Goal: Information Seeking & Learning: Get advice/opinions

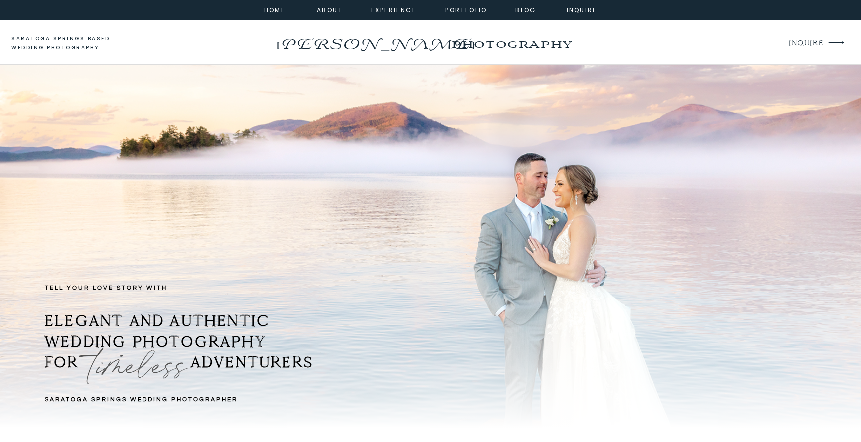
drag, startPoint x: 47, startPoint y: 320, endPoint x: 338, endPoint y: 375, distance: 296.2
click at [338, 375] on h2 "ELEGANT AND AUTHENTIC WEDDING PHOTOGRAPHY FOR ADVENTURERS" at bounding box center [214, 352] width 338 height 85
copy b "ELEGANT AND AUTHENTIC WEDDING PHOTOGRAPHY FOR ADVENTURERS"
click at [473, 10] on nav "portfolio" at bounding box center [466, 9] width 43 height 9
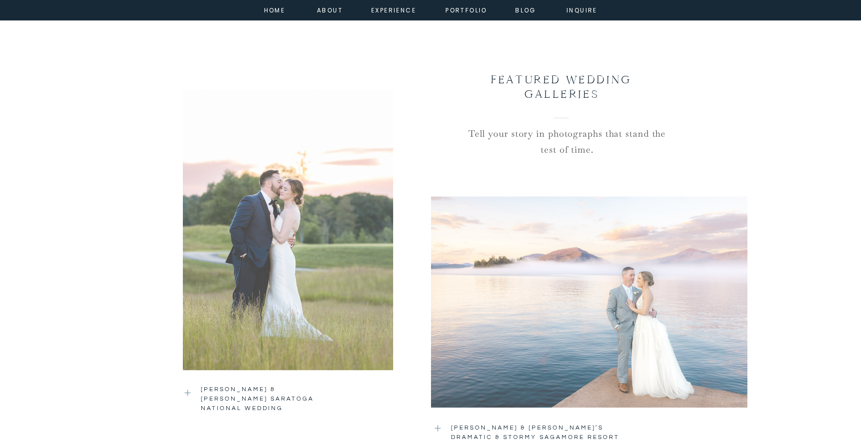
scroll to position [943, 0]
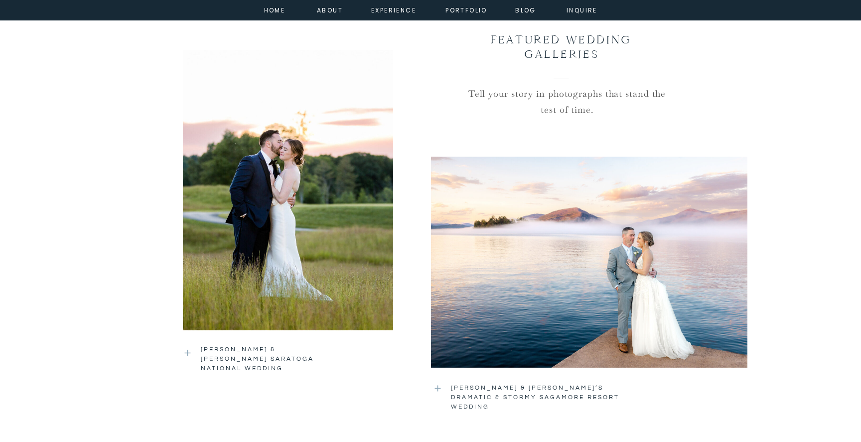
click at [524, 233] on div at bounding box center [589, 261] width 316 height 239
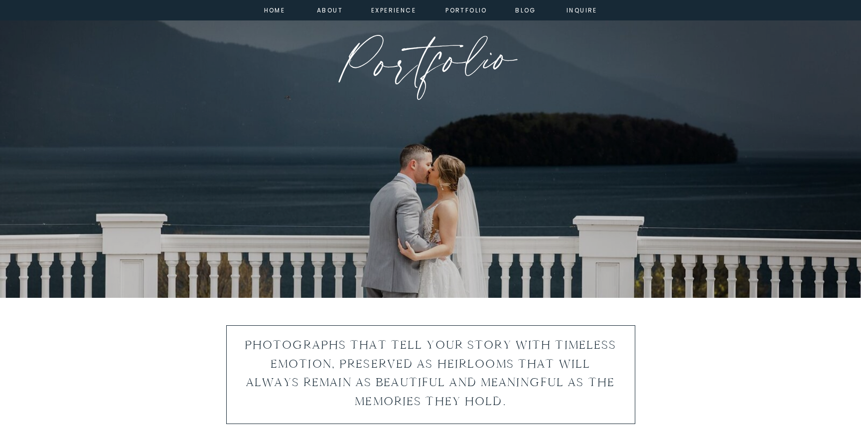
scroll to position [0, 0]
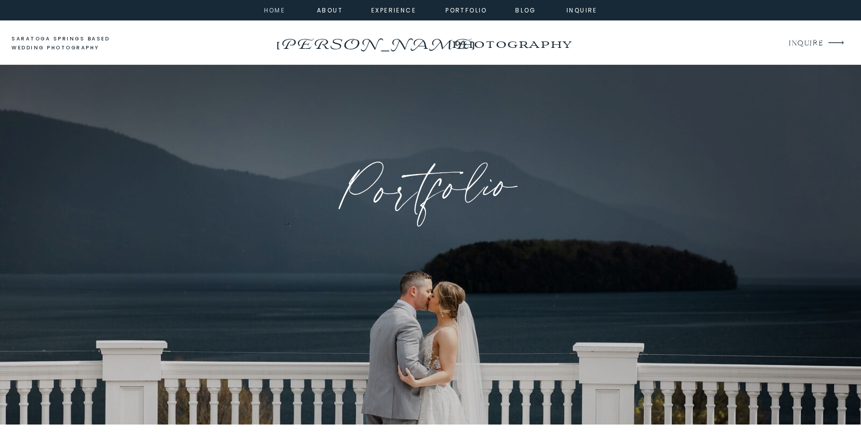
click at [279, 12] on nav "home" at bounding box center [274, 9] width 27 height 9
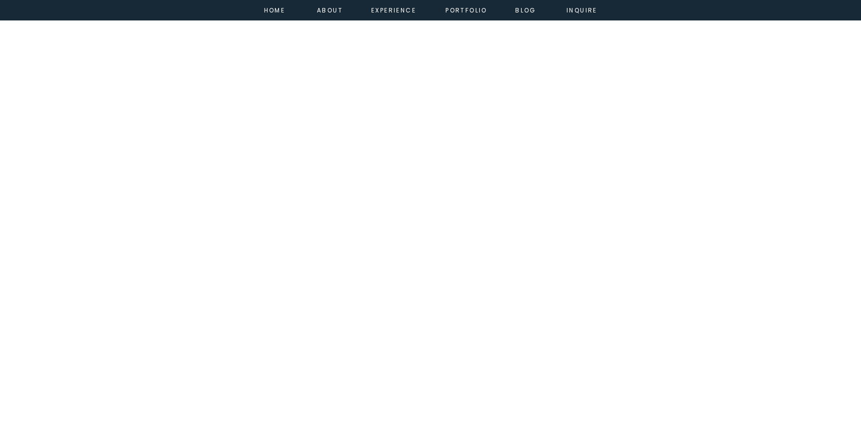
scroll to position [8853, 0]
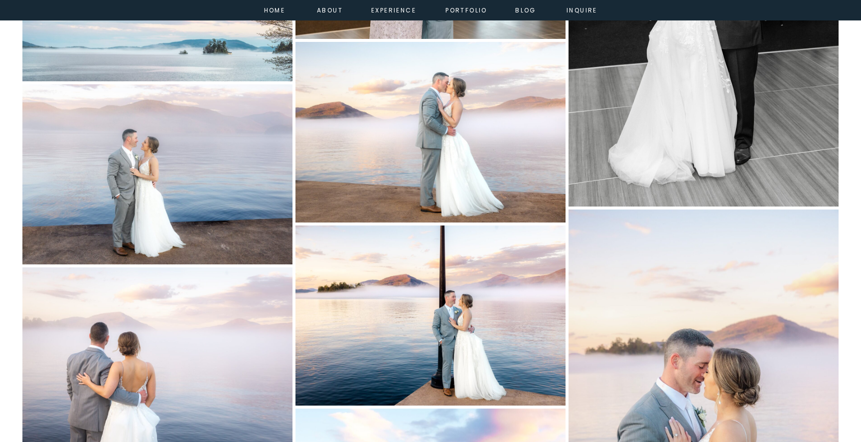
click at [463, 306] on img at bounding box center [431, 315] width 270 height 180
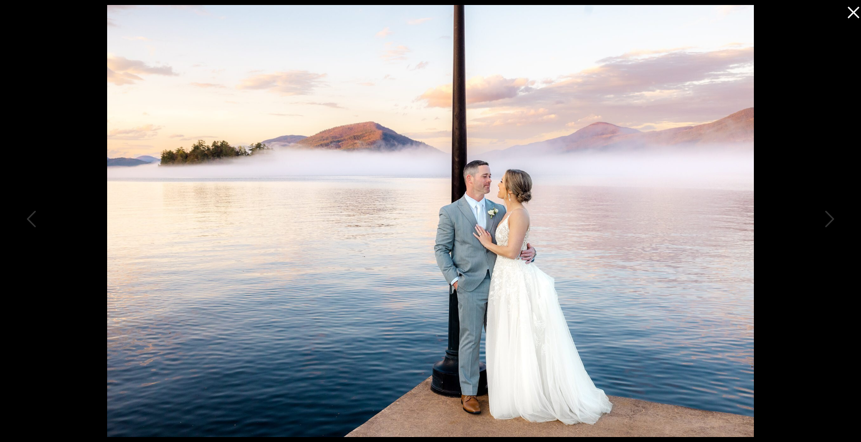
click at [855, 13] on icon at bounding box center [853, 12] width 11 height 11
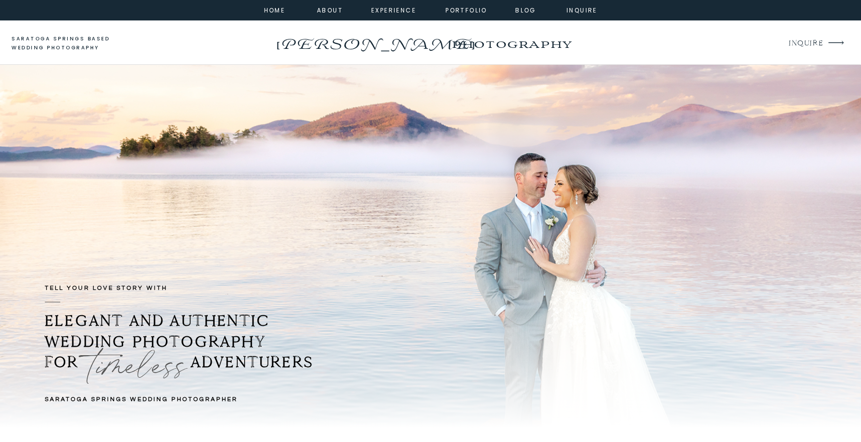
drag, startPoint x: 68, startPoint y: 320, endPoint x: 338, endPoint y: 365, distance: 273.4
click at [338, 365] on h2 "ELEGANT AND AUTHENTIC WEDDING PHOTOGRAPHY FOR ADVENTURERS" at bounding box center [214, 352] width 338 height 85
copy b "ELEGANT AND AUTHENTIC WEDDING PHOTOGRAPHY FOR ADVENTURERS"
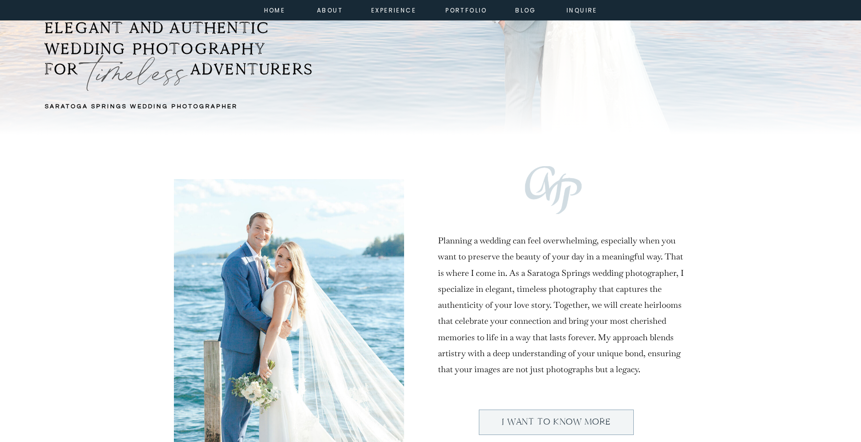
scroll to position [285, 0]
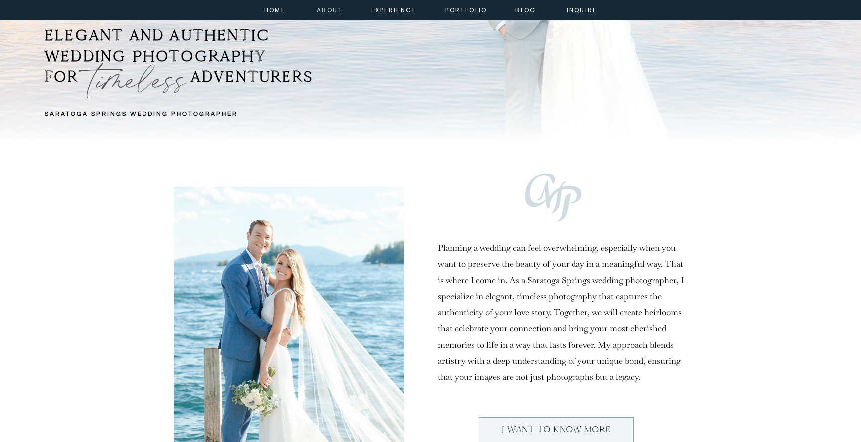
click at [331, 8] on nav "about" at bounding box center [328, 9] width 22 height 9
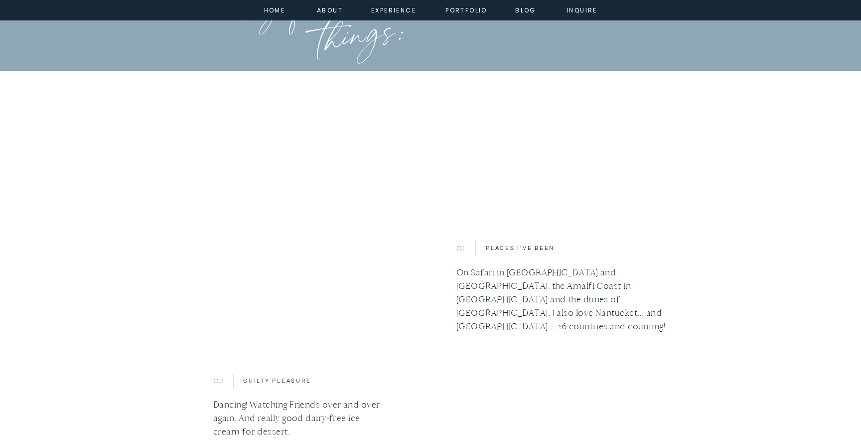
scroll to position [949, 0]
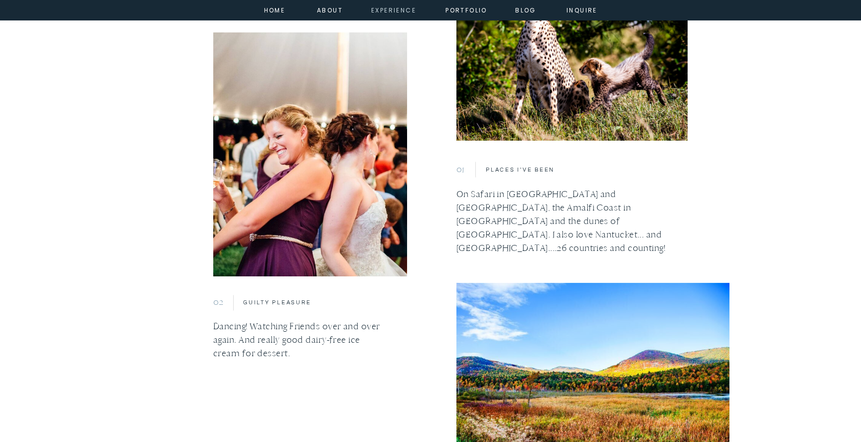
click at [391, 8] on nav "experience" at bounding box center [391, 9] width 40 height 9
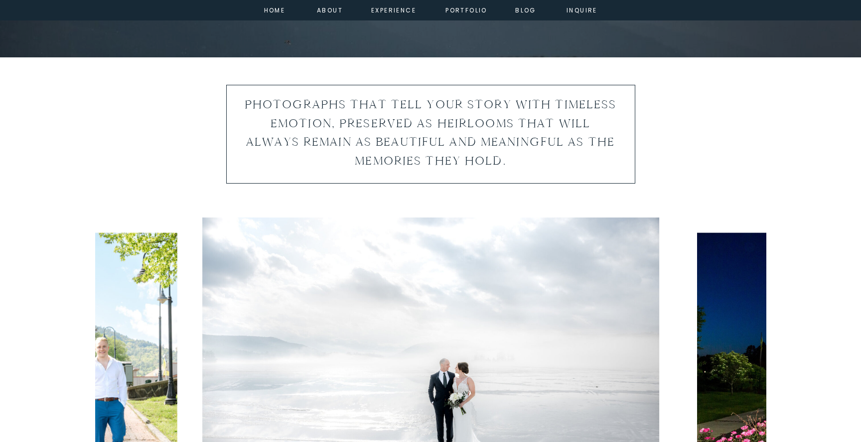
scroll to position [370, 0]
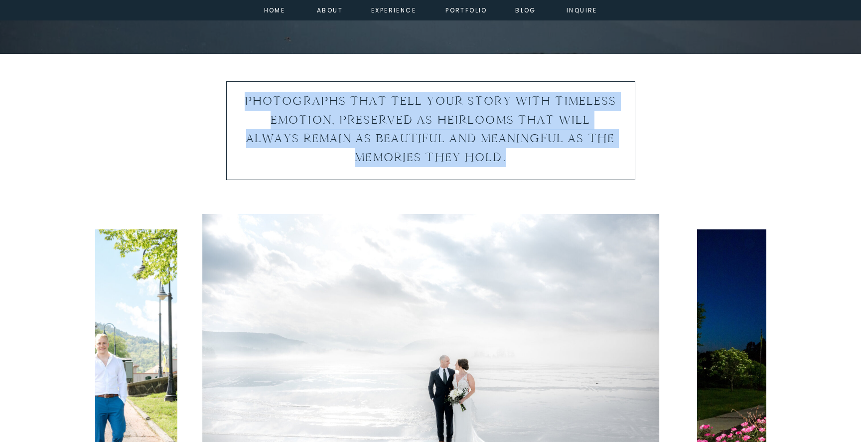
drag, startPoint x: 246, startPoint y: 101, endPoint x: 507, endPoint y: 155, distance: 267.2
click at [507, 155] on h2 "Photographs that tell your story with timeless emotion, preserved as heirlooms …" at bounding box center [431, 131] width 376 height 78
copy h2 "Photographs that tell your story with timeless emotion, preserved as heirlooms …"
click at [328, 10] on nav "about" at bounding box center [328, 9] width 22 height 9
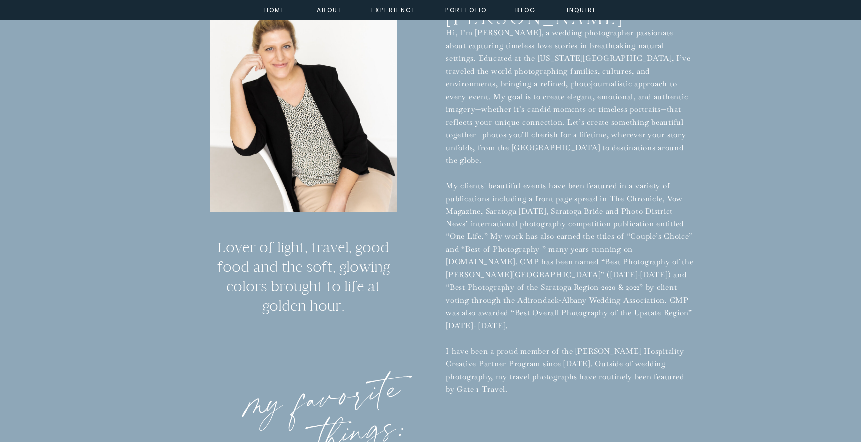
scroll to position [474, 0]
click at [277, 7] on nav "home" at bounding box center [274, 9] width 27 height 9
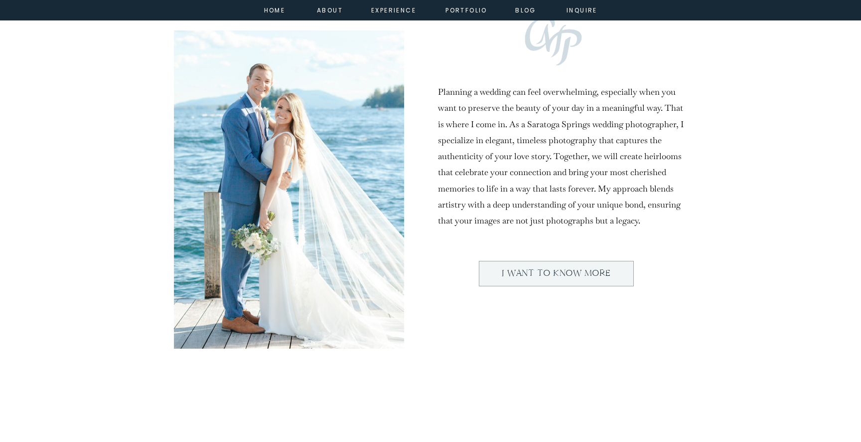
scroll to position [444, 0]
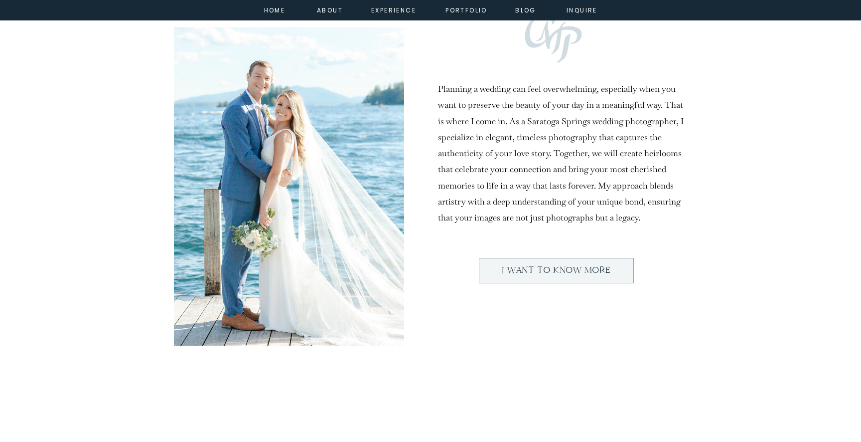
drag, startPoint x: 438, startPoint y: 89, endPoint x: 645, endPoint y: 216, distance: 243.9
click at [645, 216] on h2 "Planning a wedding can feel overwhelming, especially when you want to preserve …" at bounding box center [562, 151] width 248 height 141
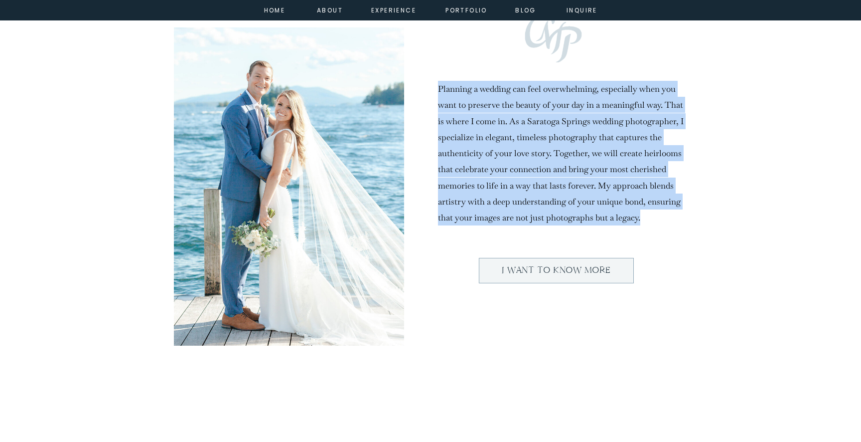
drag, startPoint x: 643, startPoint y: 220, endPoint x: 429, endPoint y: 94, distance: 248.6
copy div ""Caitlin taking our wedding photos was one of our favorite moments of the day. …"
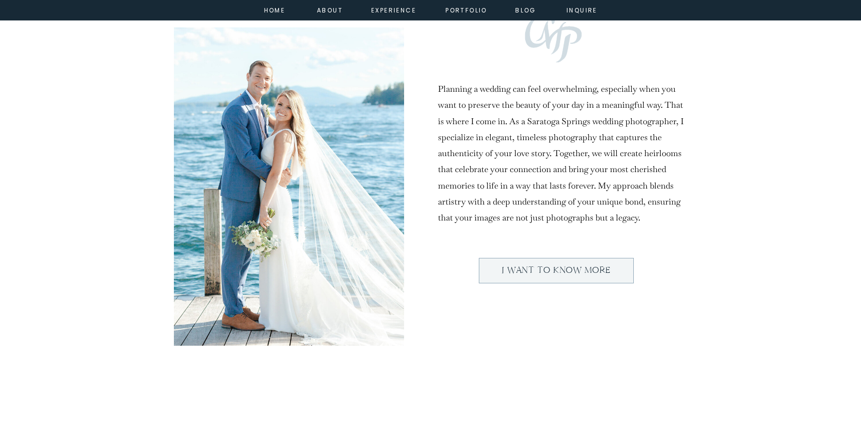
click at [462, 117] on h2 "Planning a wedding can feel overwhelming, especially when you want to preserve …" at bounding box center [562, 151] width 248 height 141
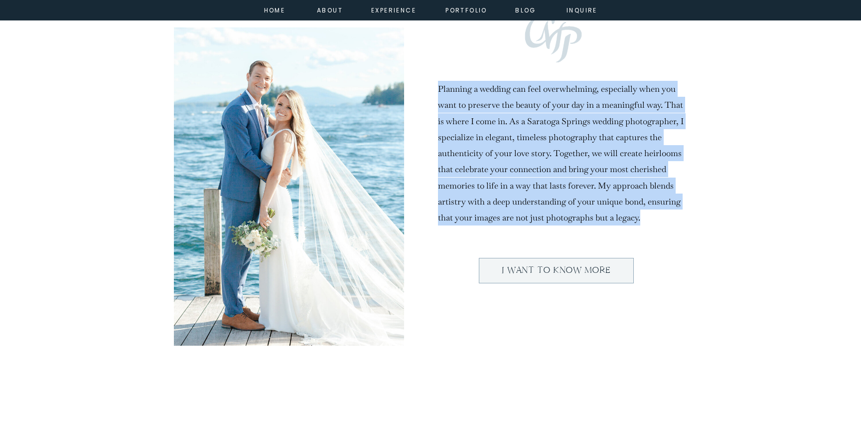
drag, startPoint x: 439, startPoint y: 89, endPoint x: 640, endPoint y: 214, distance: 237.5
click at [640, 214] on h2 "Planning a wedding can feel overwhelming, especially when you want to preserve …" at bounding box center [562, 151] width 248 height 141
copy h2 "Planning a wedding can feel overwhelming, especially when you want to preserve …"
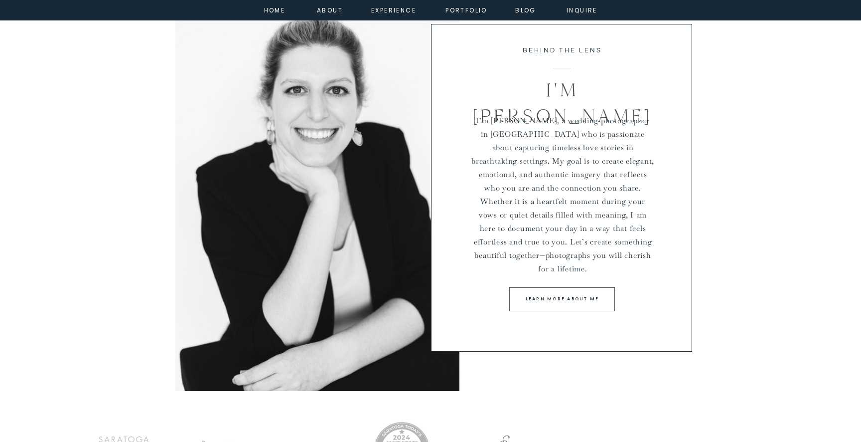
scroll to position [3551, 0]
click at [556, 212] on p "I’m [PERSON_NAME], a wedding photographer in [GEOGRAPHIC_DATA] who is passionat…" at bounding box center [562, 188] width 183 height 148
click at [473, 121] on p "I’m [PERSON_NAME], a wedding photographer in [GEOGRAPHIC_DATA] who is passionat…" at bounding box center [562, 188] width 183 height 148
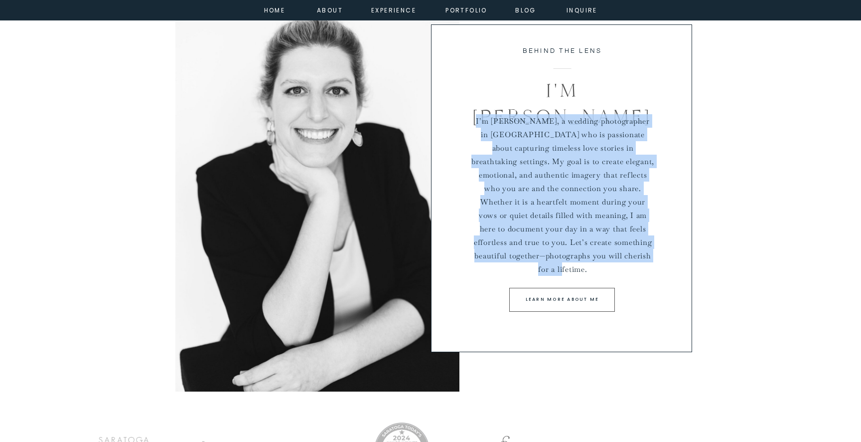
drag, startPoint x: 475, startPoint y: 121, endPoint x: 625, endPoint y: 258, distance: 202.8
click at [625, 258] on p "I’m [PERSON_NAME], a wedding photographer in [GEOGRAPHIC_DATA] who is passionat…" at bounding box center [562, 188] width 183 height 148
copy p "I’m [PERSON_NAME], a wedding photographer in [GEOGRAPHIC_DATA] who is passionat…"
copy p "I’m Caitlin, a wedding photographer in Saratoga Springs who is passionate about…"
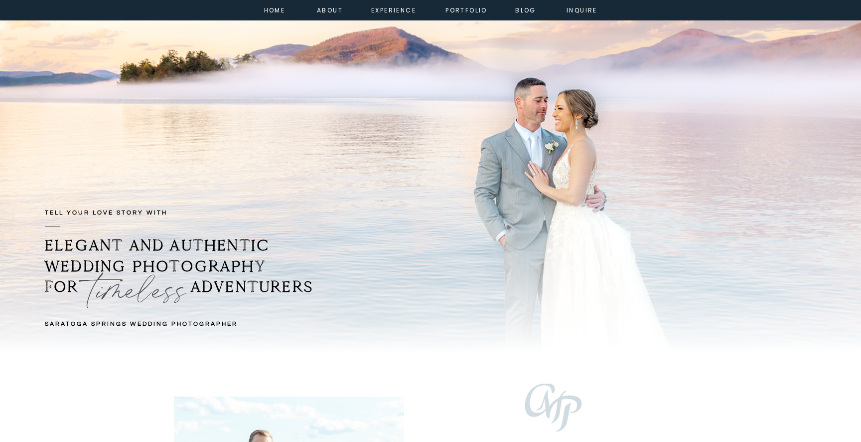
scroll to position [0, 0]
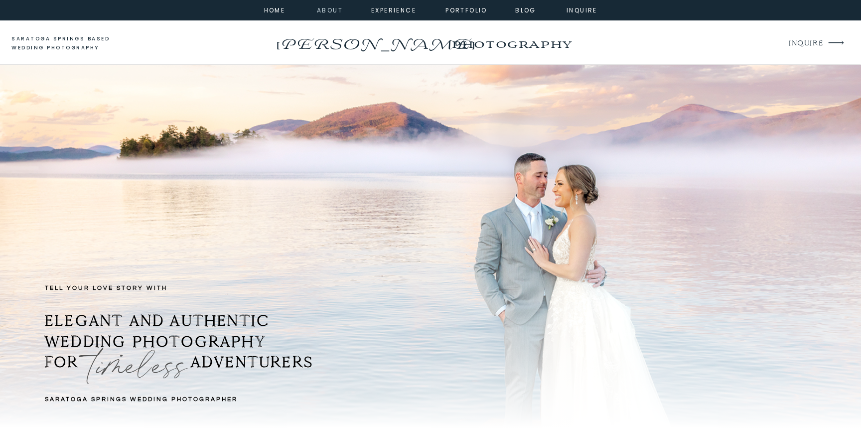
click at [333, 9] on nav "about" at bounding box center [328, 9] width 22 height 9
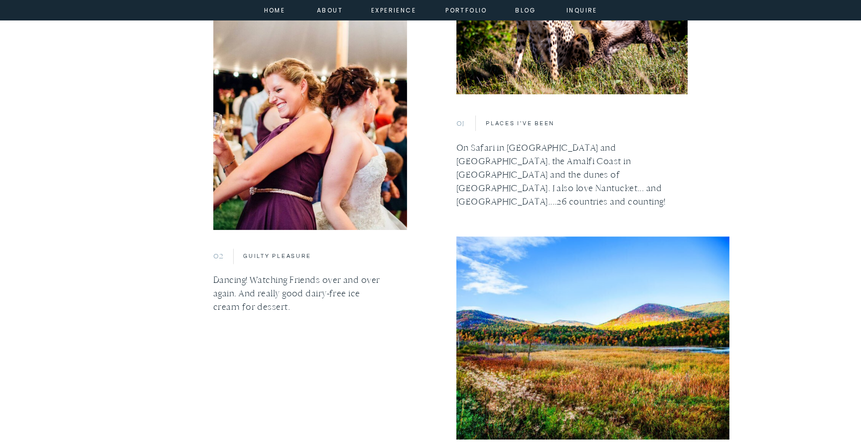
scroll to position [998, 0]
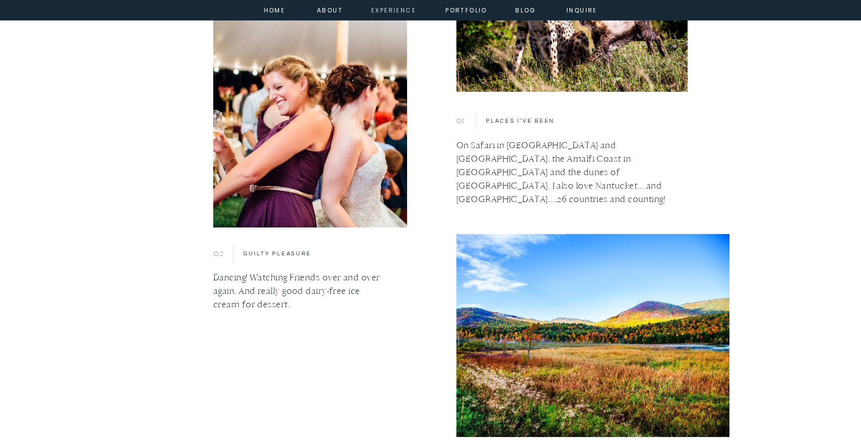
click at [386, 9] on nav "experience" at bounding box center [391, 9] width 40 height 9
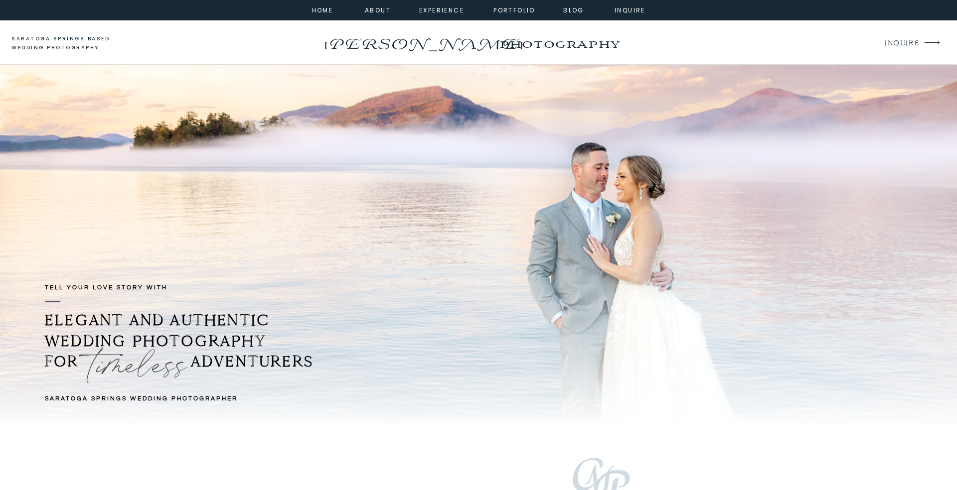
drag, startPoint x: 46, startPoint y: 321, endPoint x: 326, endPoint y: 366, distance: 283.7
click at [313, 366] on b "ELEGANT AND AUTHENTIC WEDDING PHOTOGRAPHY FOR ADVENTURERS" at bounding box center [179, 341] width 269 height 60
copy b "ELEGANT AND AUTHENTIC WEDDING PHOTOGRAPHY FOR ADVENTURERS"
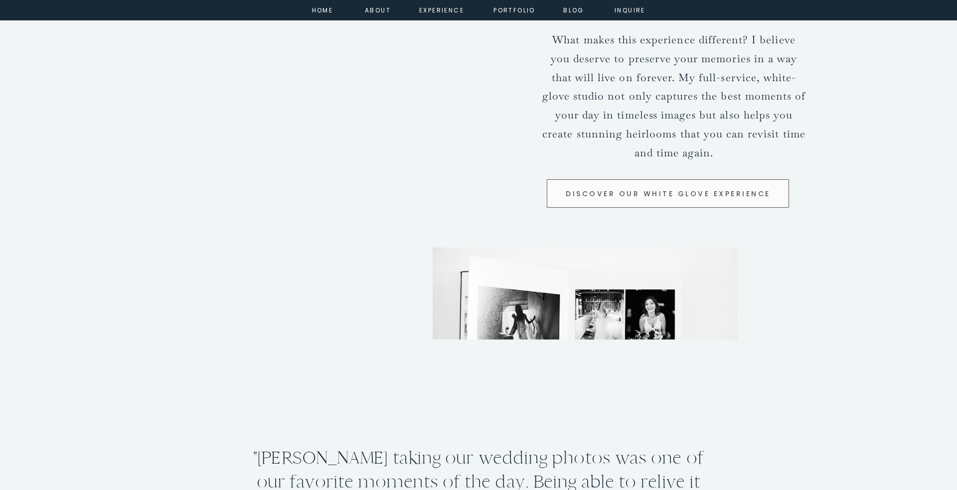
scroll to position [1905, 0]
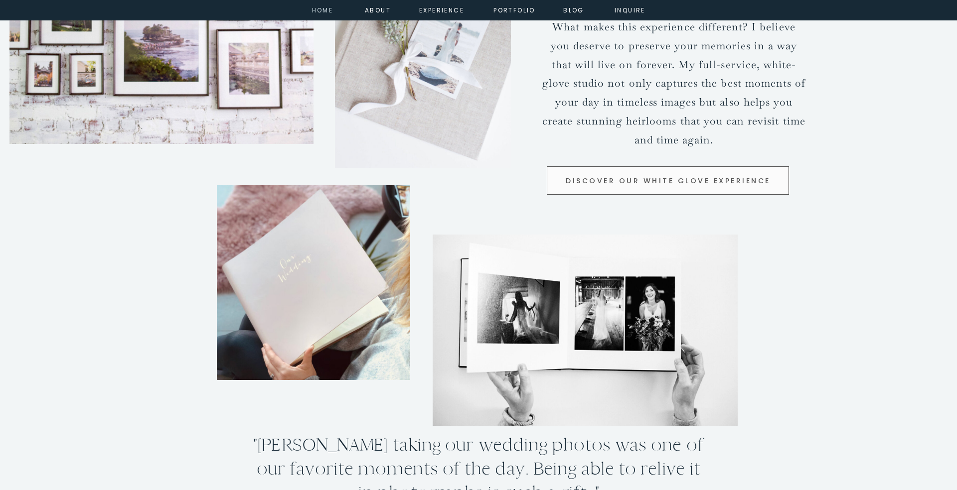
click at [321, 11] on nav "home" at bounding box center [322, 9] width 27 height 9
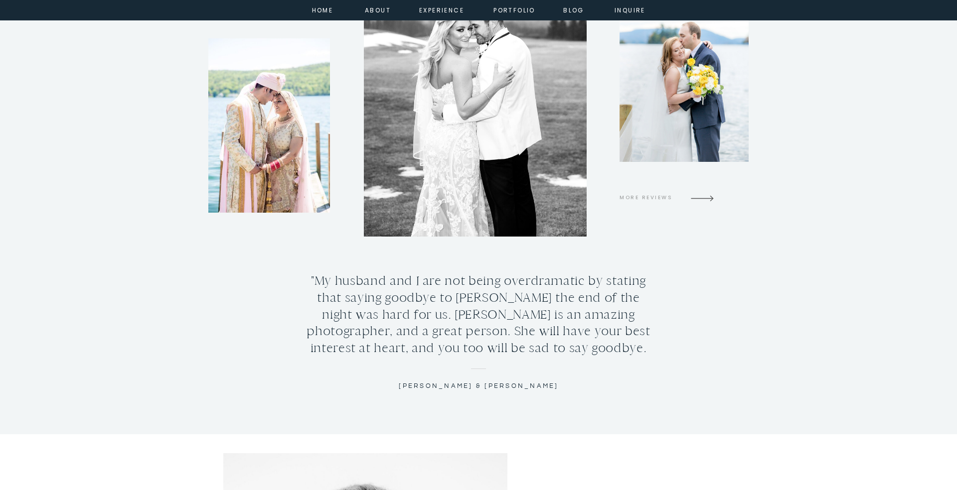
scroll to position [3086, 0]
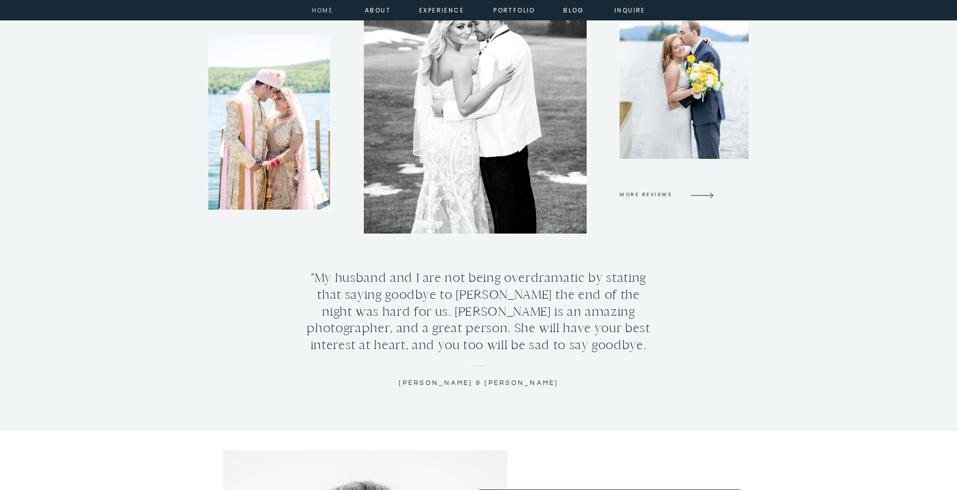
click at [322, 10] on nav "home" at bounding box center [322, 9] width 27 height 9
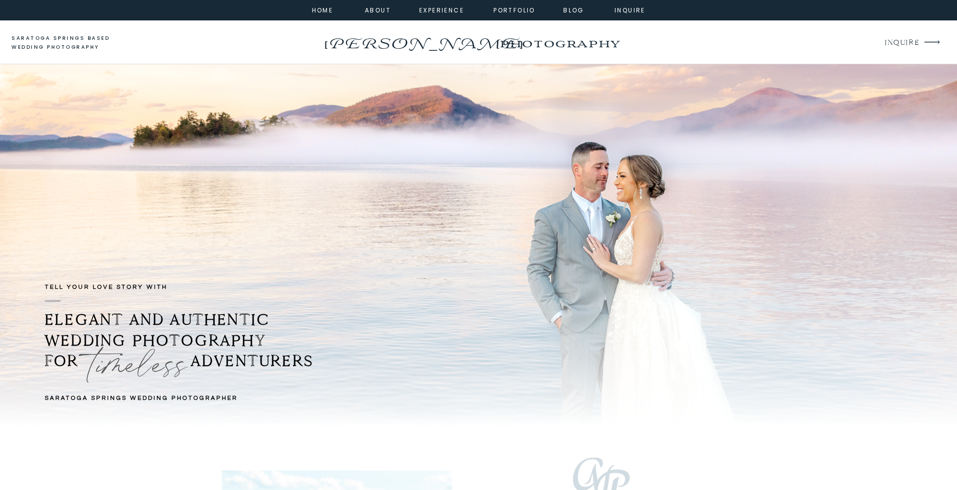
scroll to position [0, 0]
click at [430, 8] on nav "experience" at bounding box center [439, 9] width 40 height 9
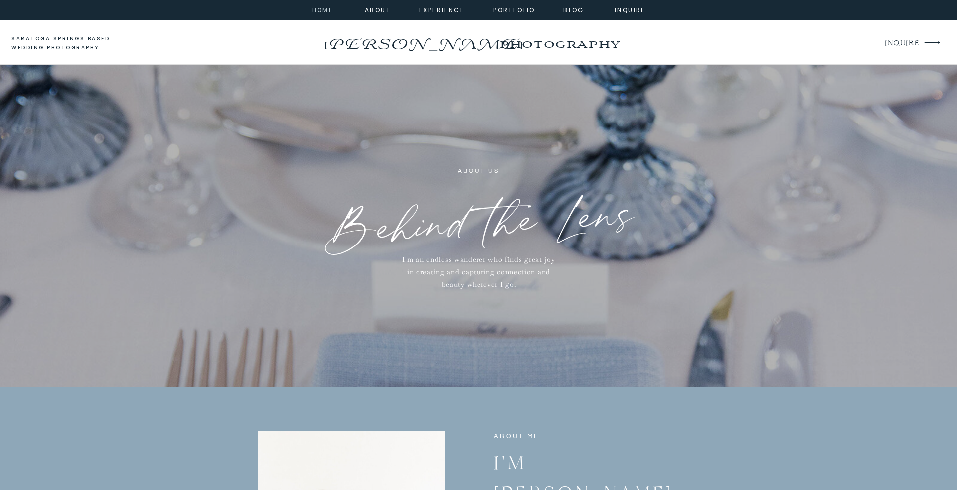
click at [326, 11] on nav "home" at bounding box center [322, 9] width 27 height 9
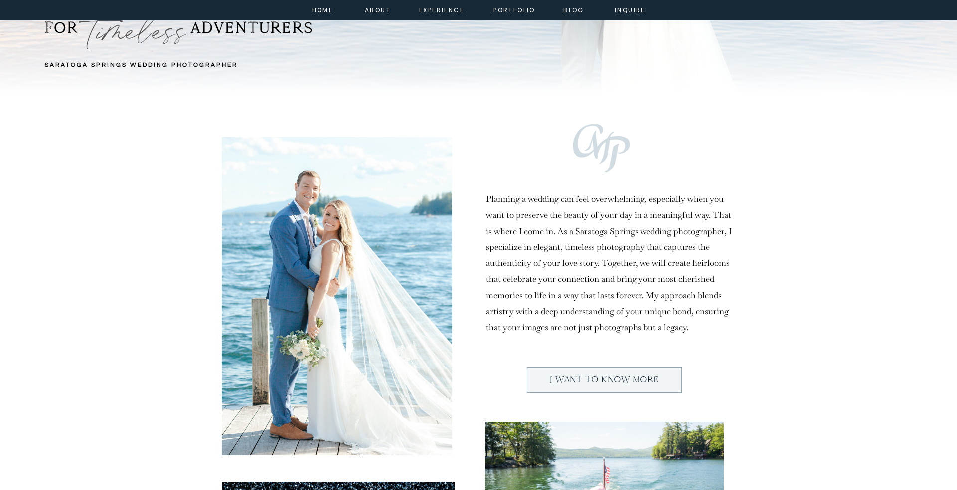
scroll to position [332, 0]
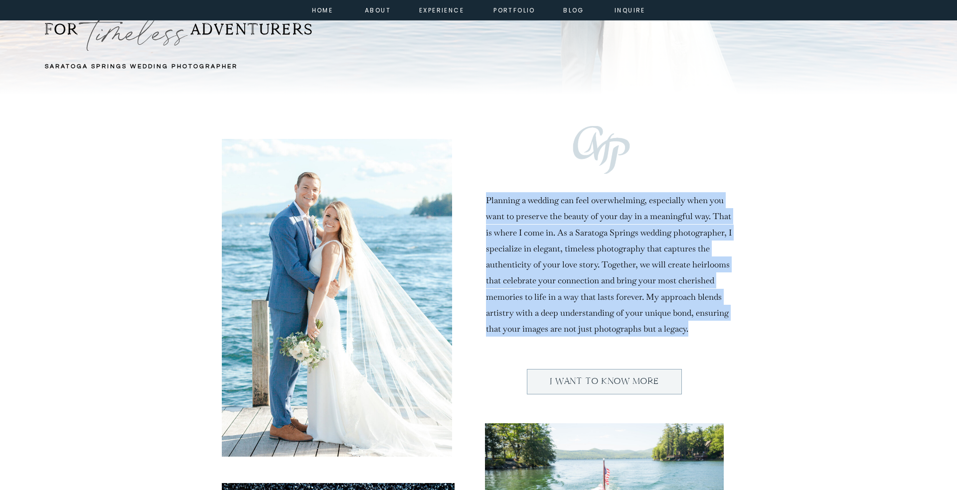
drag, startPoint x: 487, startPoint y: 198, endPoint x: 715, endPoint y: 330, distance: 263.7
click at [715, 330] on h2 "Planning a wedding can feel overwhelming, especially when you want to preserve …" at bounding box center [610, 262] width 248 height 141
copy h2 "Planning a wedding can feel overwhelming, especially when you want to preserve …"
click at [382, 10] on nav "about" at bounding box center [376, 9] width 22 height 9
click at [435, 10] on nav "experience" at bounding box center [439, 9] width 40 height 9
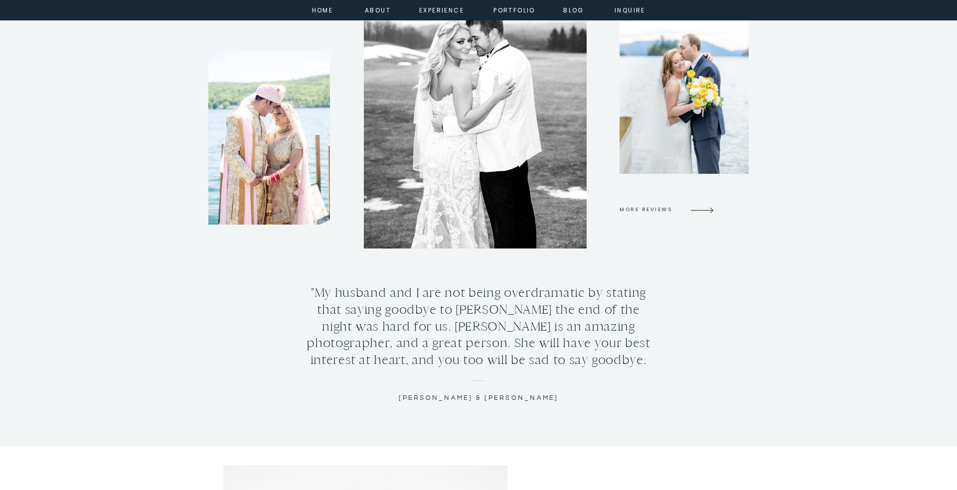
scroll to position [3067, 0]
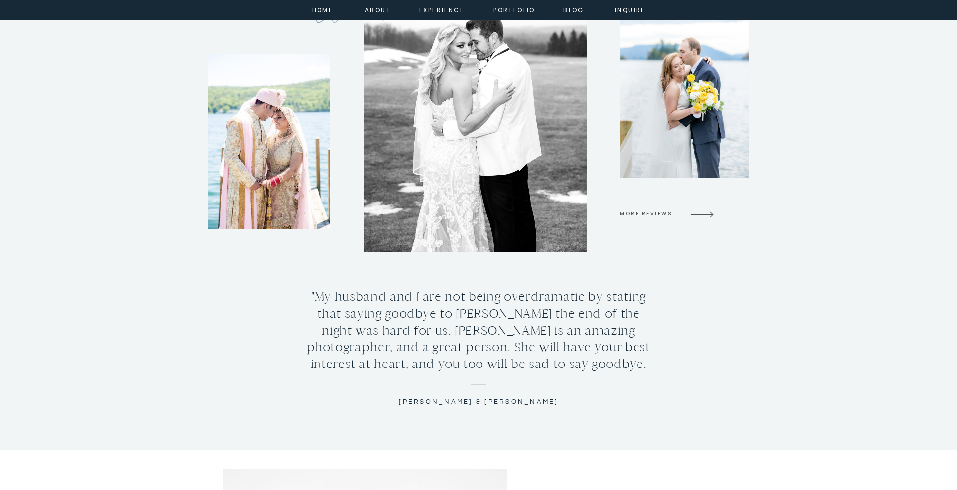
click at [656, 211] on h3 "MORE REVIEWS" at bounding box center [655, 213] width 73 height 9
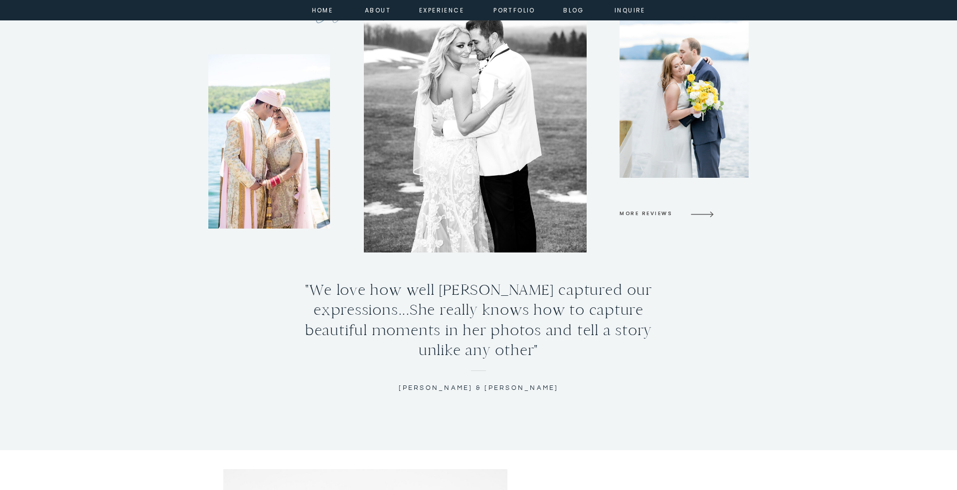
click at [656, 211] on h3 "MORE REVIEWS" at bounding box center [655, 213] width 73 height 9
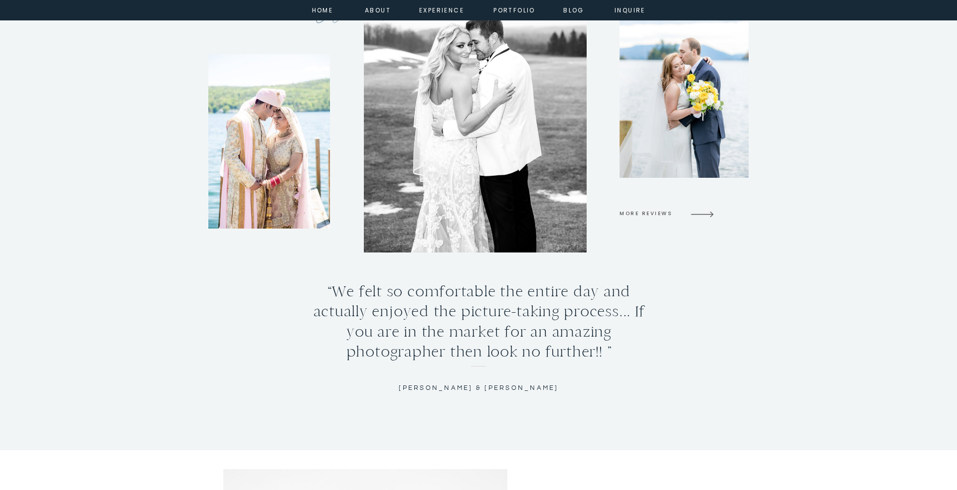
click at [656, 211] on h3 "MORE REVIEWS" at bounding box center [655, 213] width 73 height 9
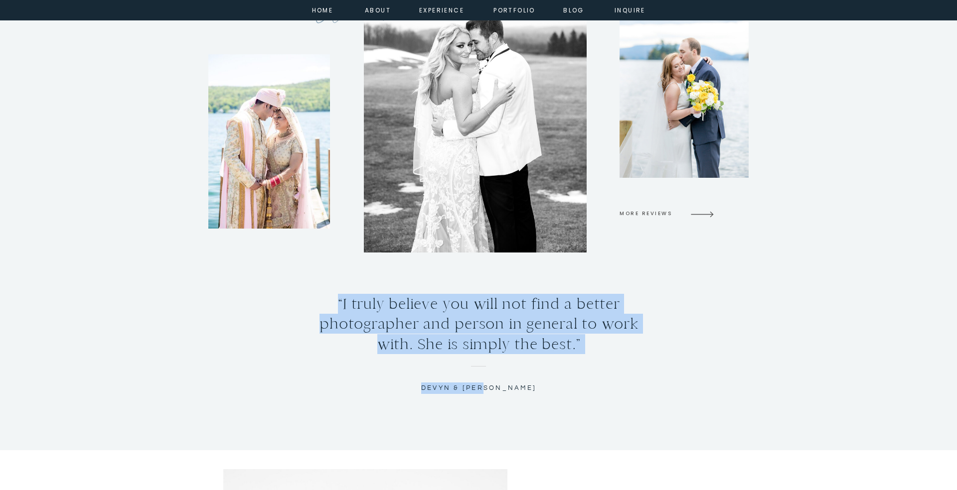
drag, startPoint x: 337, startPoint y: 301, endPoint x: 518, endPoint y: 386, distance: 200.0
click at [518, 386] on div "“I truly believe you will not find a better photographer and person in general …" at bounding box center [478, 167] width 598 height 568
copy div "“I truly believe you will not find a better photographer and person in general …"
click at [692, 213] on h3 "MORE REVIEWS" at bounding box center [655, 213] width 73 height 9
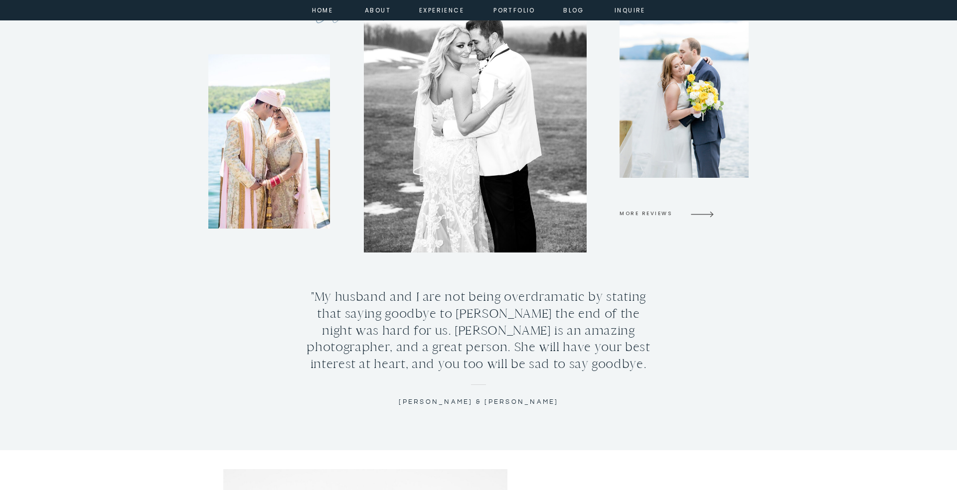
click at [692, 213] on h3 "MORE REVIEWS" at bounding box center [655, 213] width 73 height 9
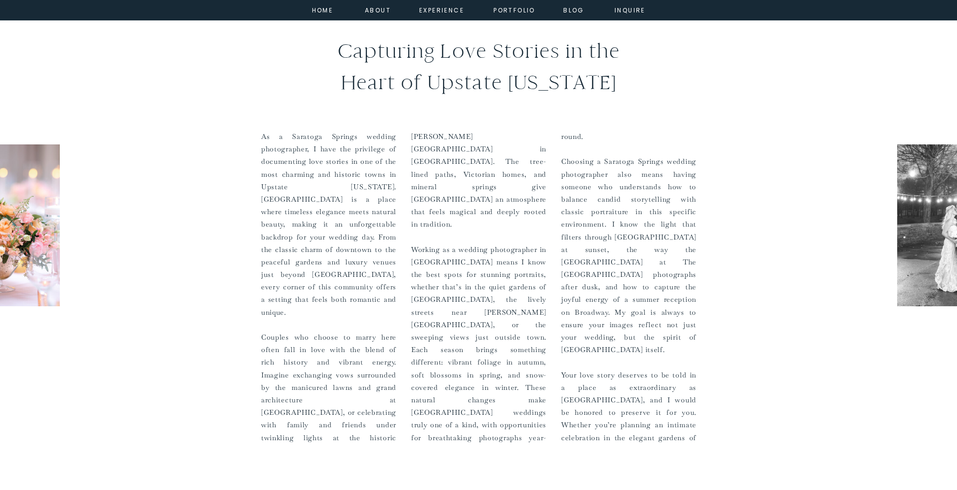
scroll to position [5667, 0]
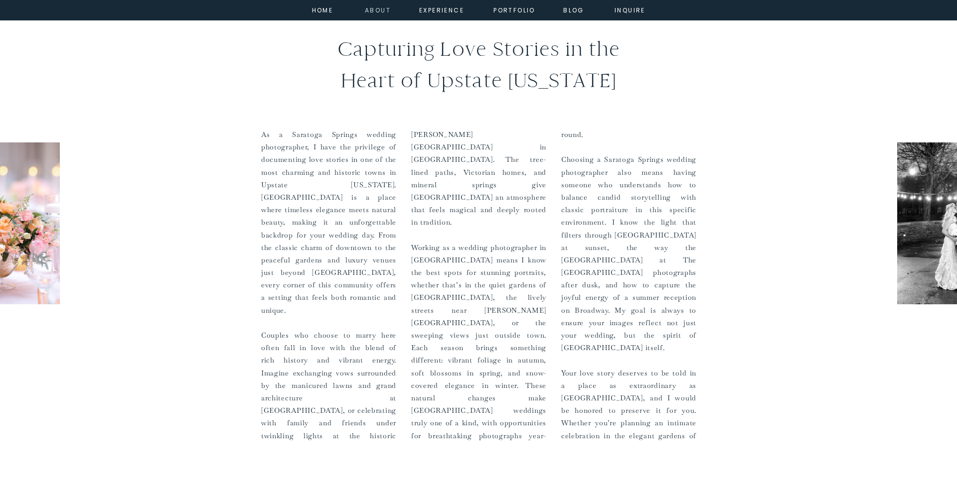
click at [385, 12] on nav "about" at bounding box center [376, 9] width 22 height 9
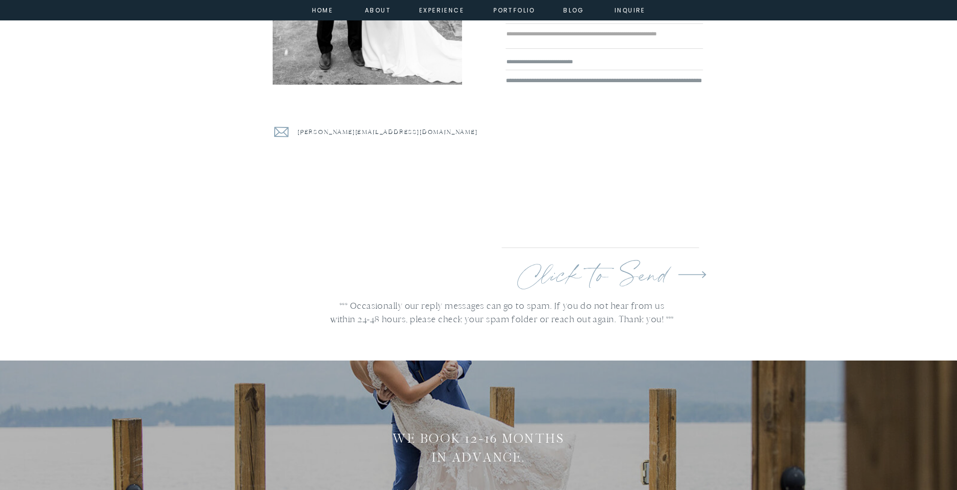
scroll to position [2670, 0]
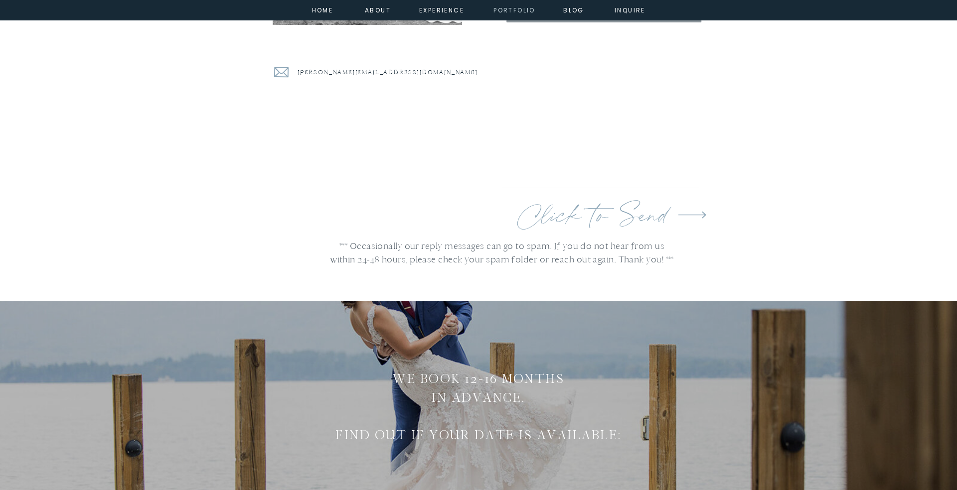
click at [501, 11] on nav "portfolio" at bounding box center [514, 9] width 43 height 9
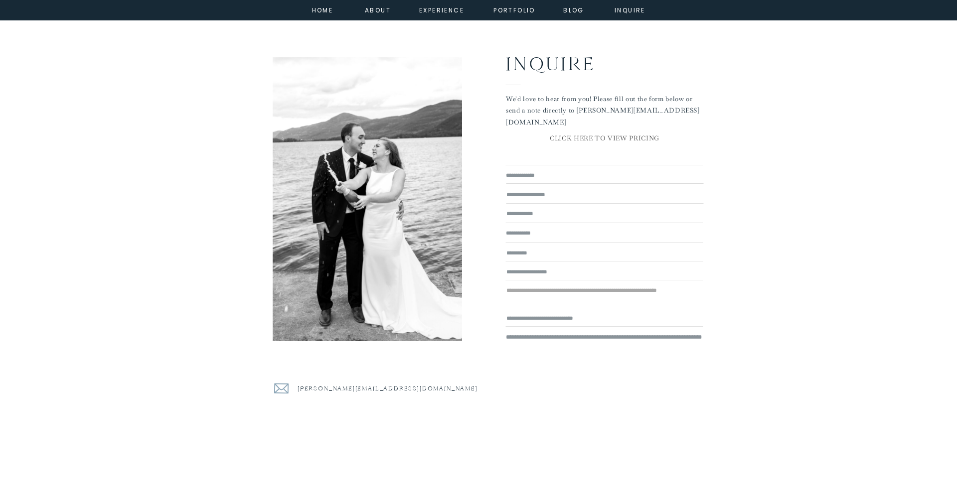
scroll to position [3284, 0]
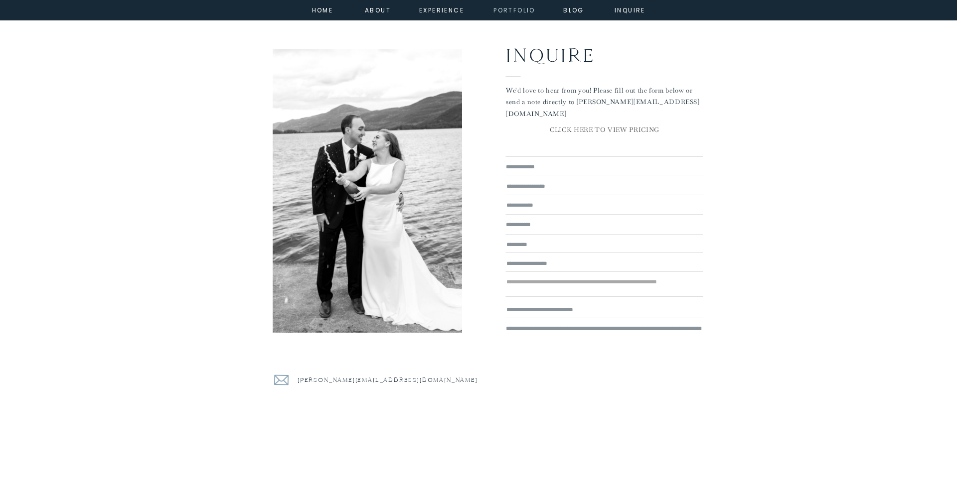
click at [507, 9] on nav "portfolio" at bounding box center [514, 9] width 43 height 9
click at [428, 10] on nav "experience" at bounding box center [439, 9] width 40 height 9
